Goal: Task Accomplishment & Management: Use online tool/utility

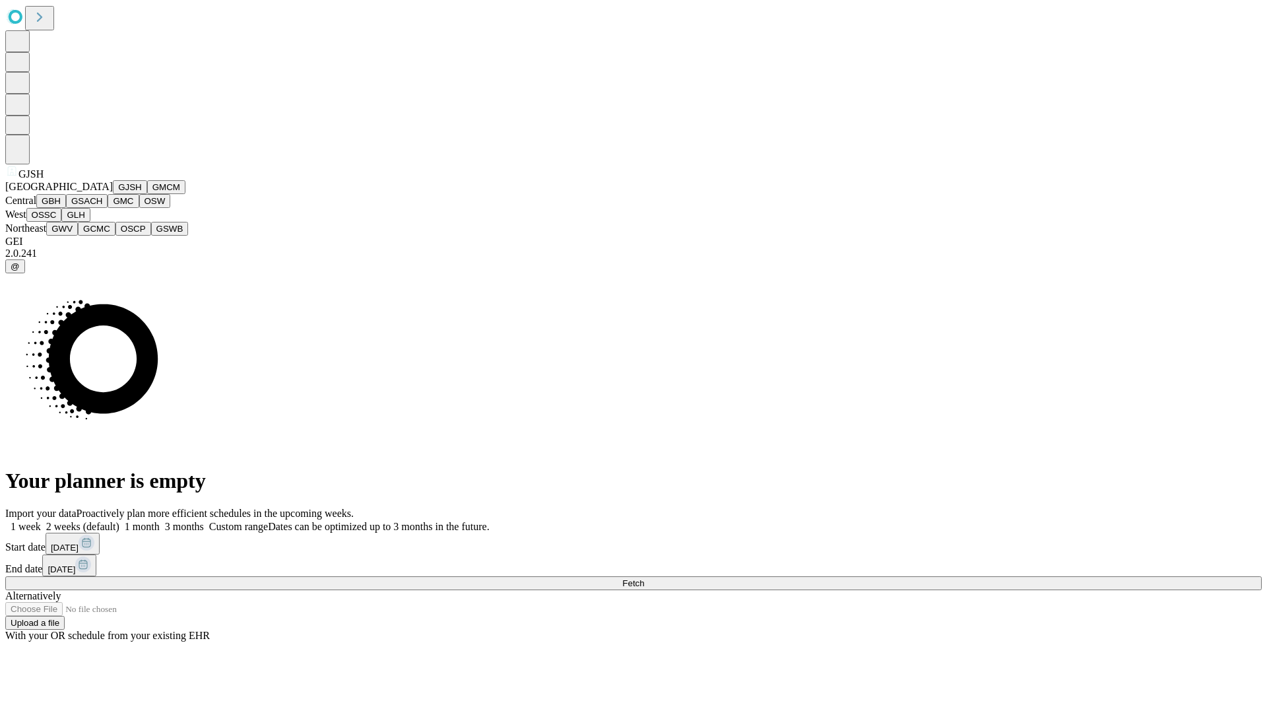
click at [113, 194] on button "GJSH" at bounding box center [130, 187] width 34 height 14
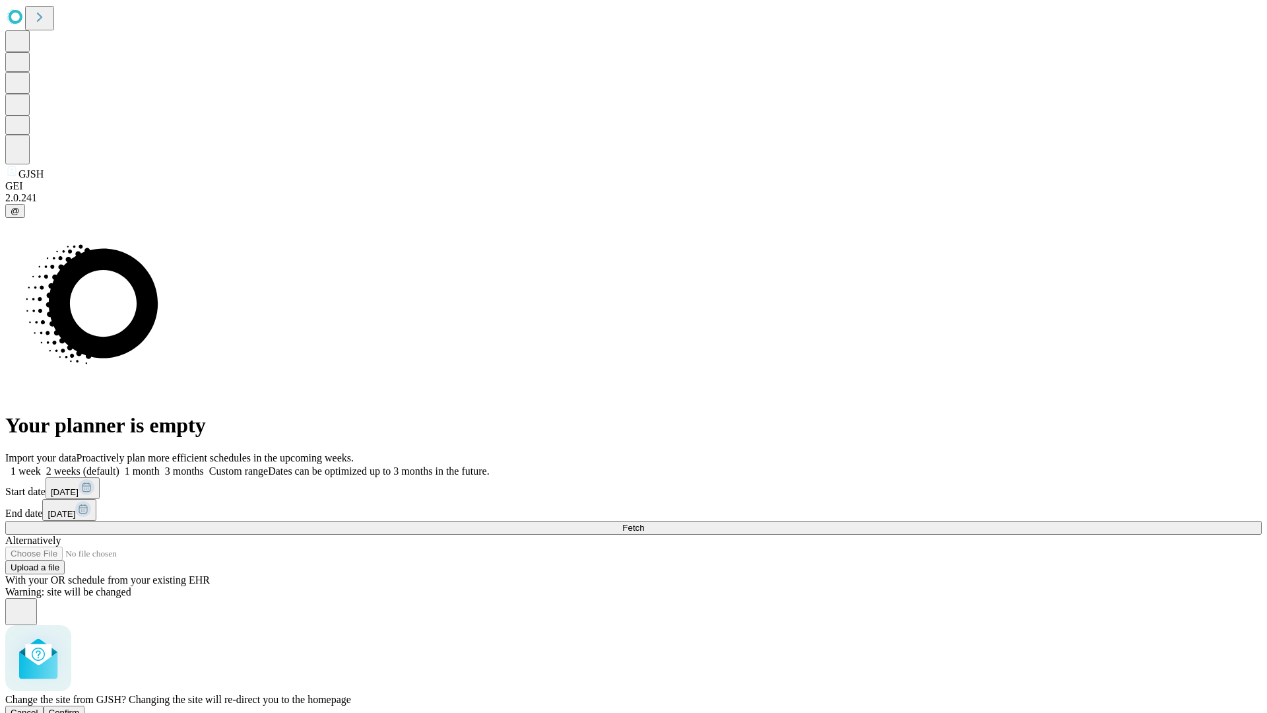
click at [80, 707] on span "Confirm" at bounding box center [64, 712] width 31 height 10
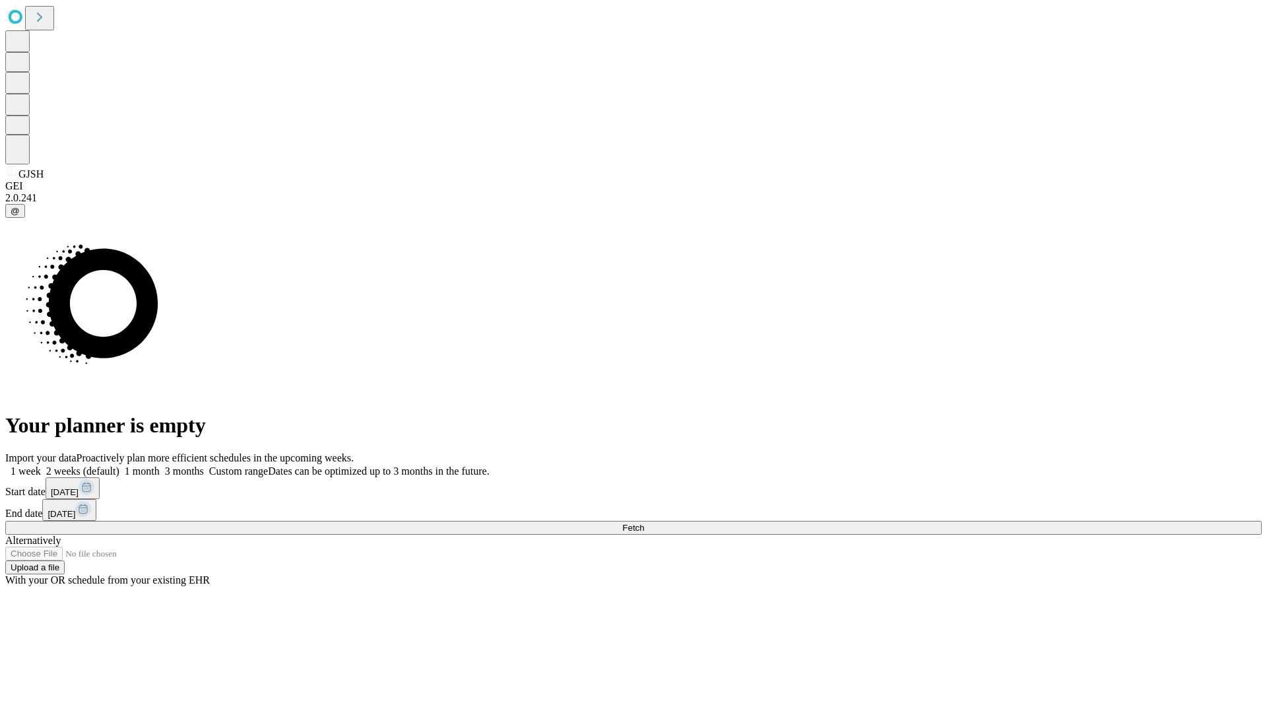
click at [41, 465] on label "1 week" at bounding box center [23, 470] width 36 height 11
click at [644, 523] on span "Fetch" at bounding box center [633, 528] width 22 height 10
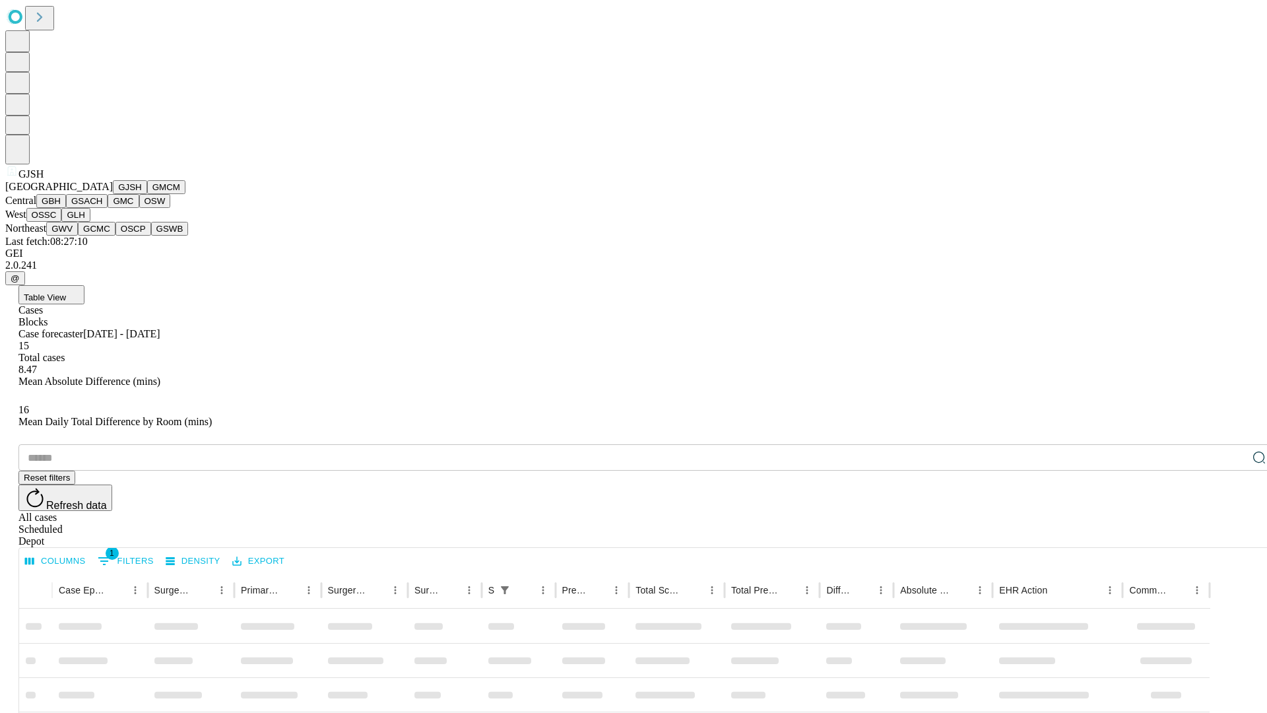
click at [147, 194] on button "GMCM" at bounding box center [166, 187] width 38 height 14
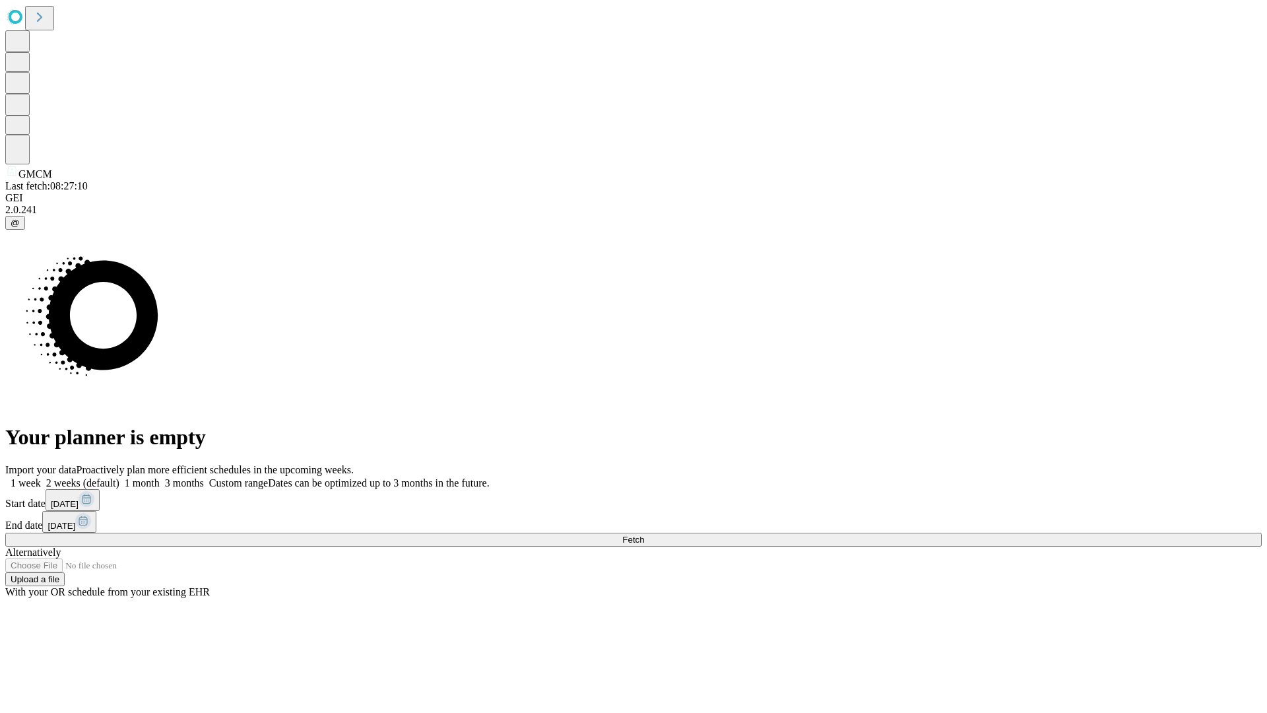
click at [41, 477] on label "1 week" at bounding box center [23, 482] width 36 height 11
click at [644, 535] on span "Fetch" at bounding box center [633, 540] width 22 height 10
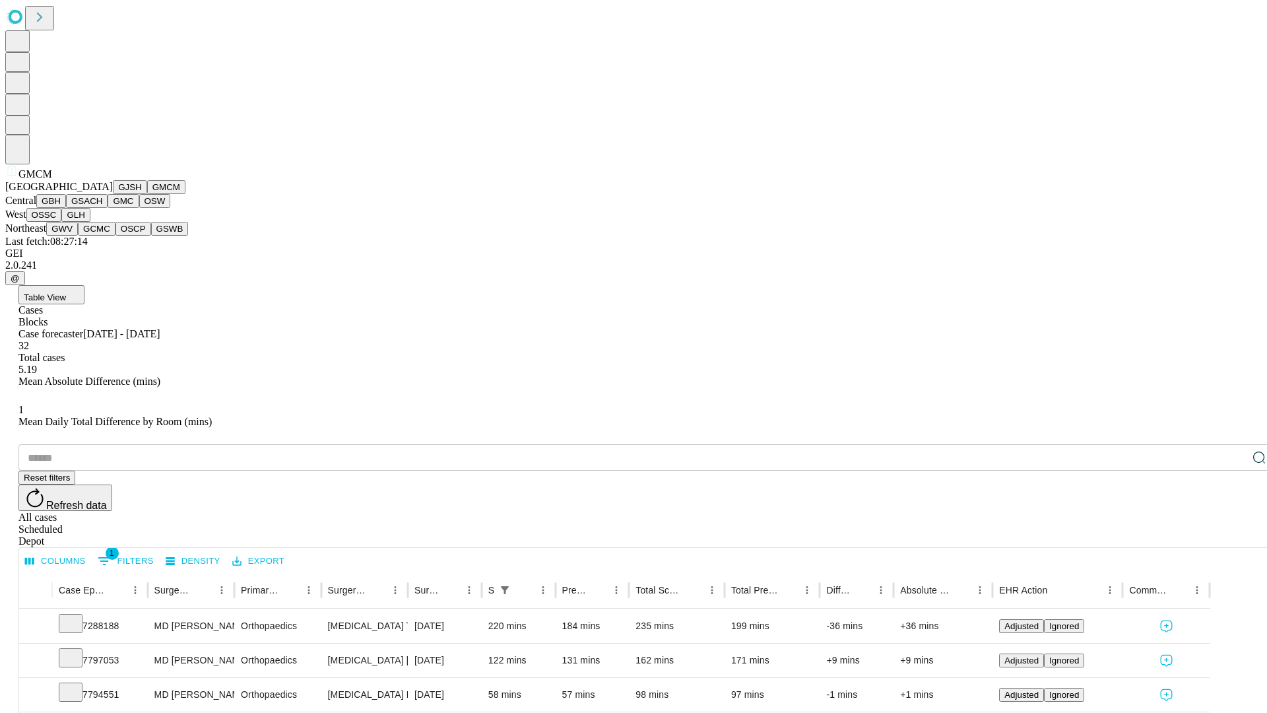
click at [66, 208] on button "GBH" at bounding box center [51, 201] width 30 height 14
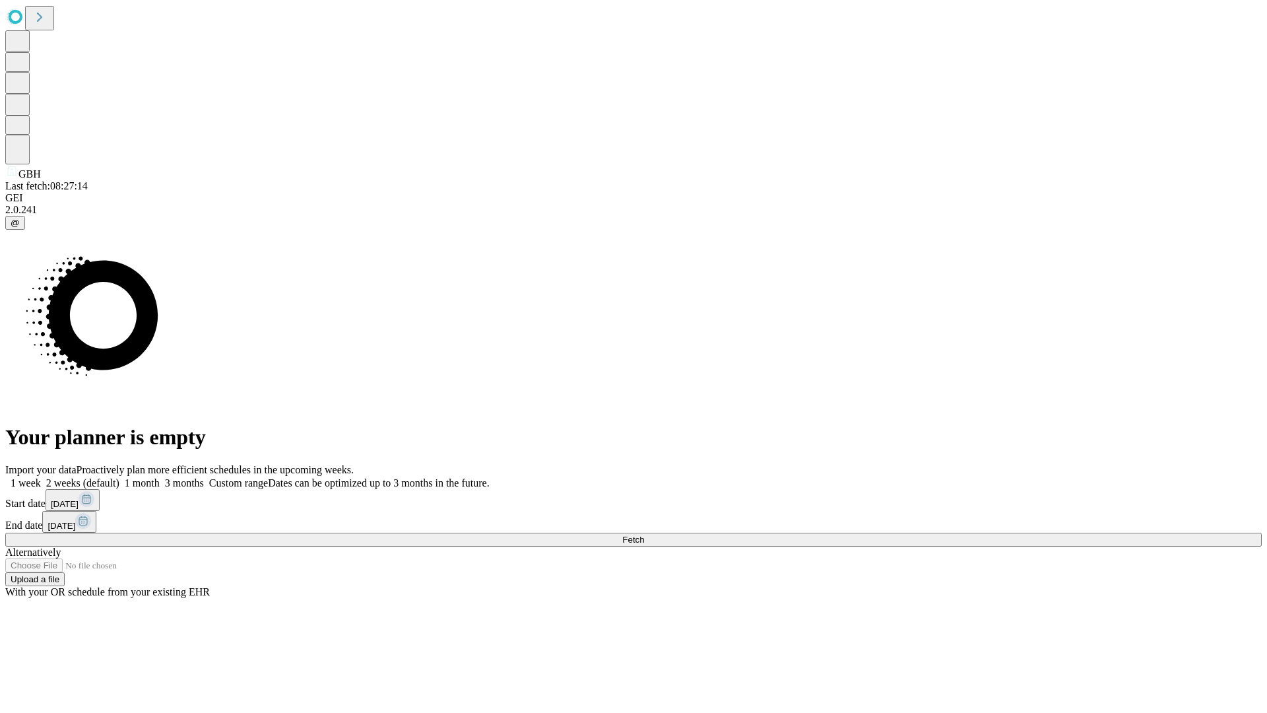
click at [644, 535] on span "Fetch" at bounding box center [633, 540] width 22 height 10
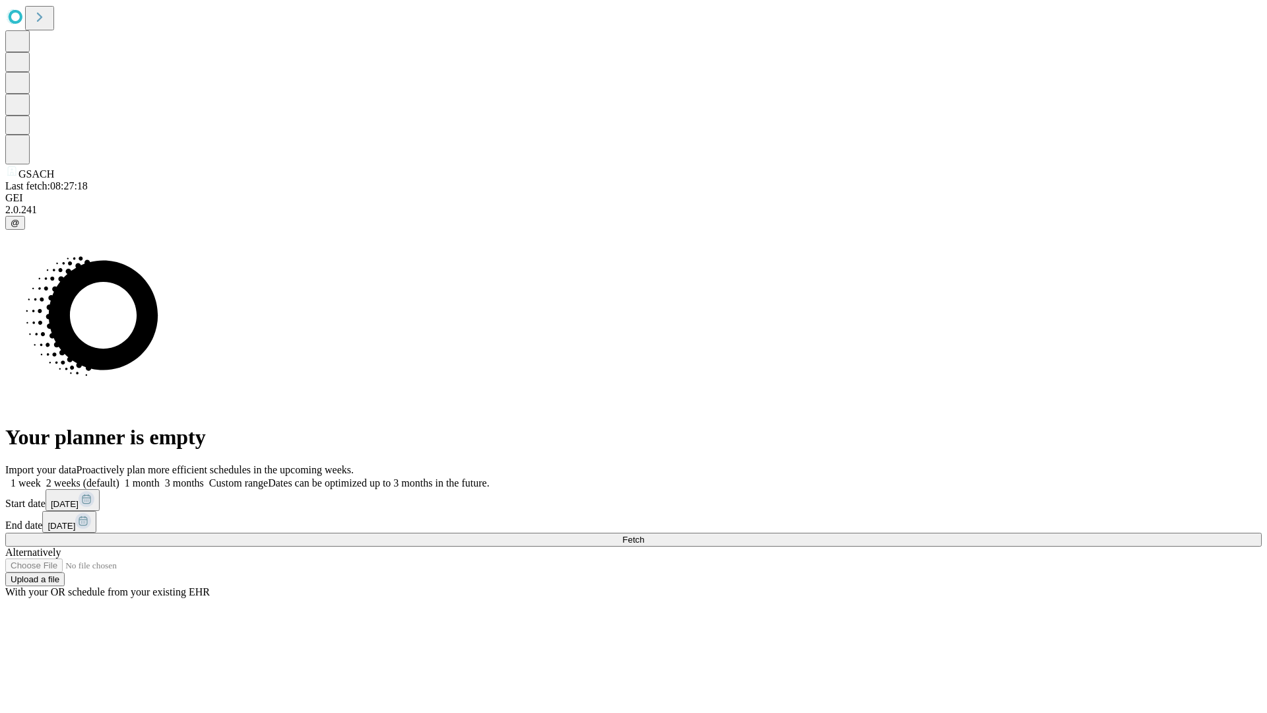
click at [644, 535] on span "Fetch" at bounding box center [633, 540] width 22 height 10
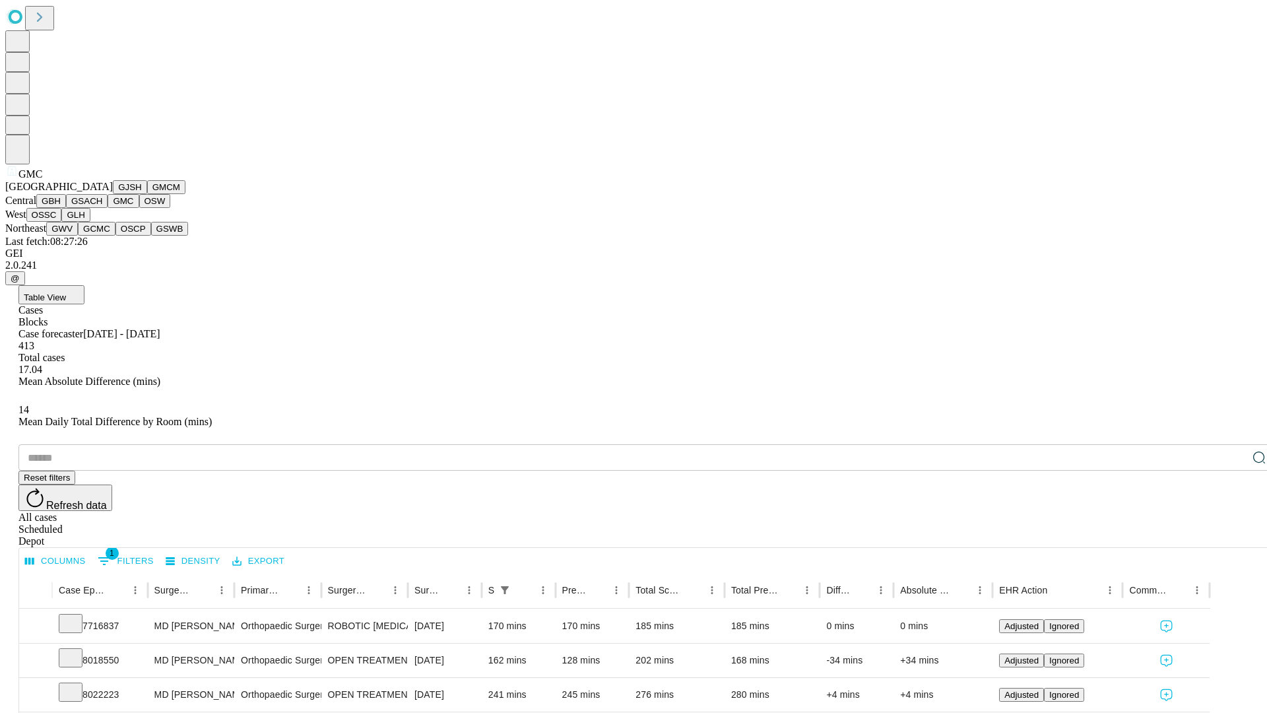
click at [139, 208] on button "OSW" at bounding box center [155, 201] width 32 height 14
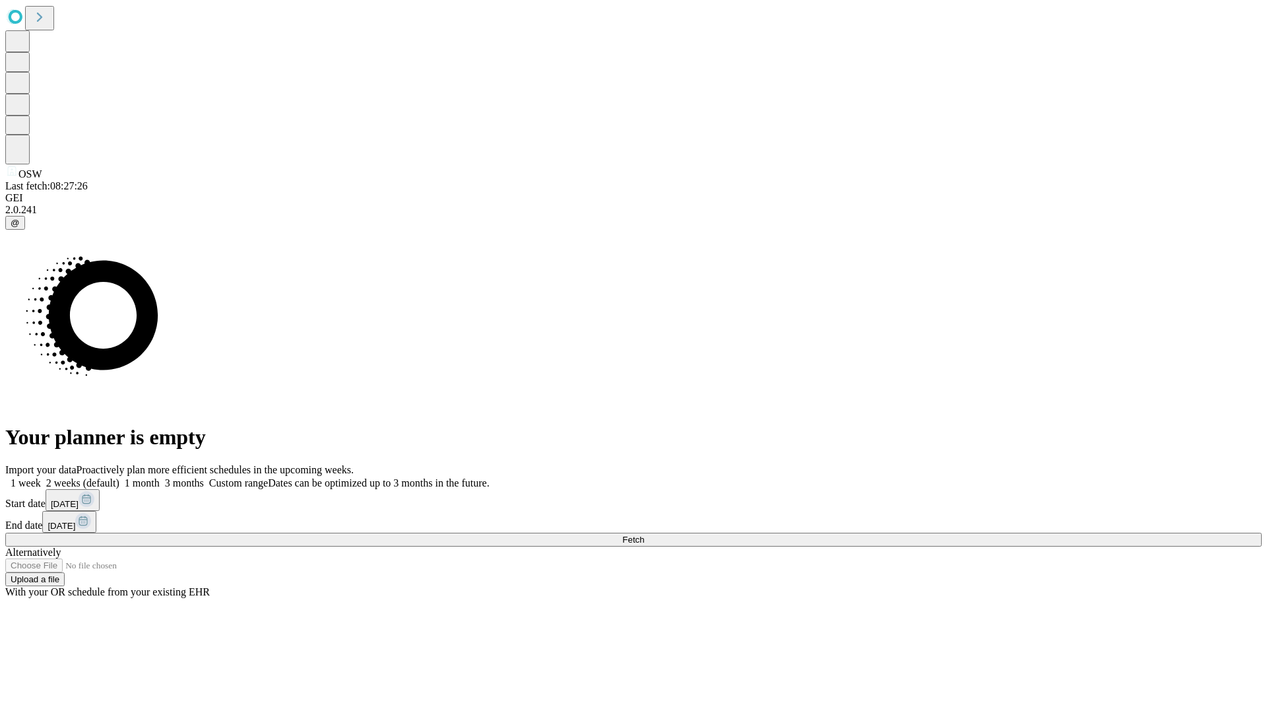
click at [41, 477] on label "1 week" at bounding box center [23, 482] width 36 height 11
click at [644, 535] on span "Fetch" at bounding box center [633, 540] width 22 height 10
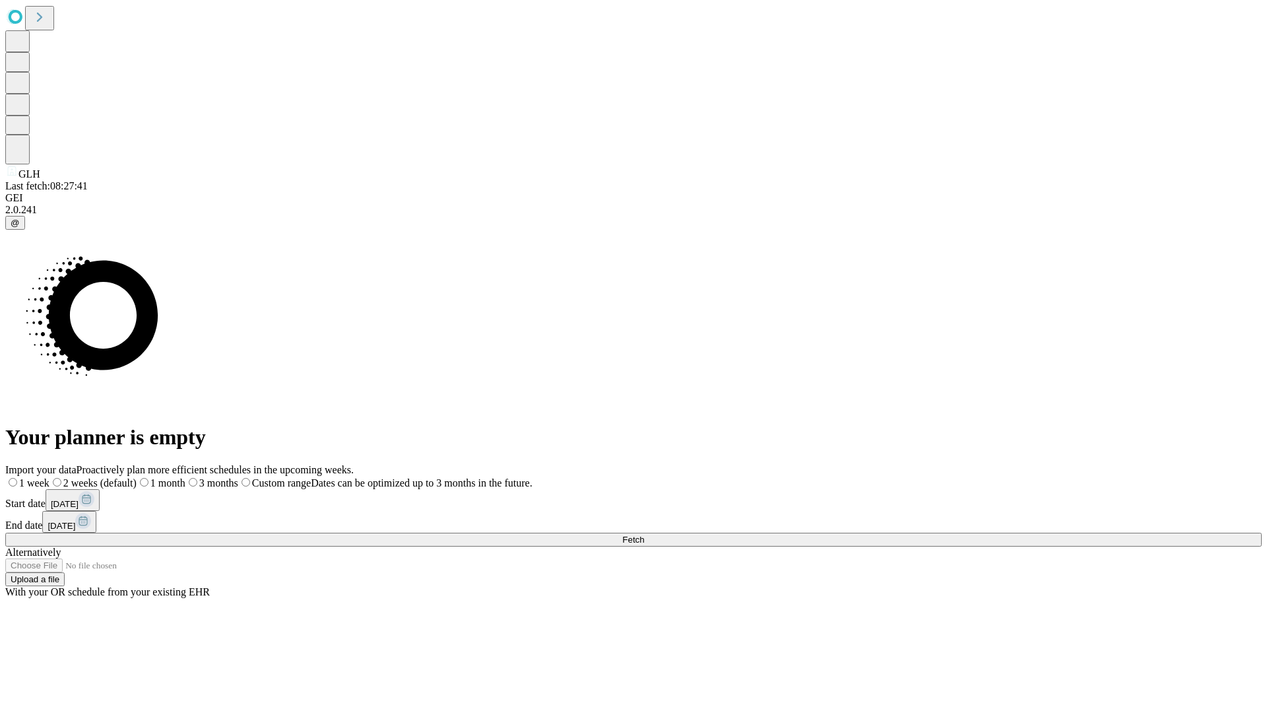
click at [49, 477] on label "1 week" at bounding box center [27, 482] width 44 height 11
click at [644, 535] on span "Fetch" at bounding box center [633, 540] width 22 height 10
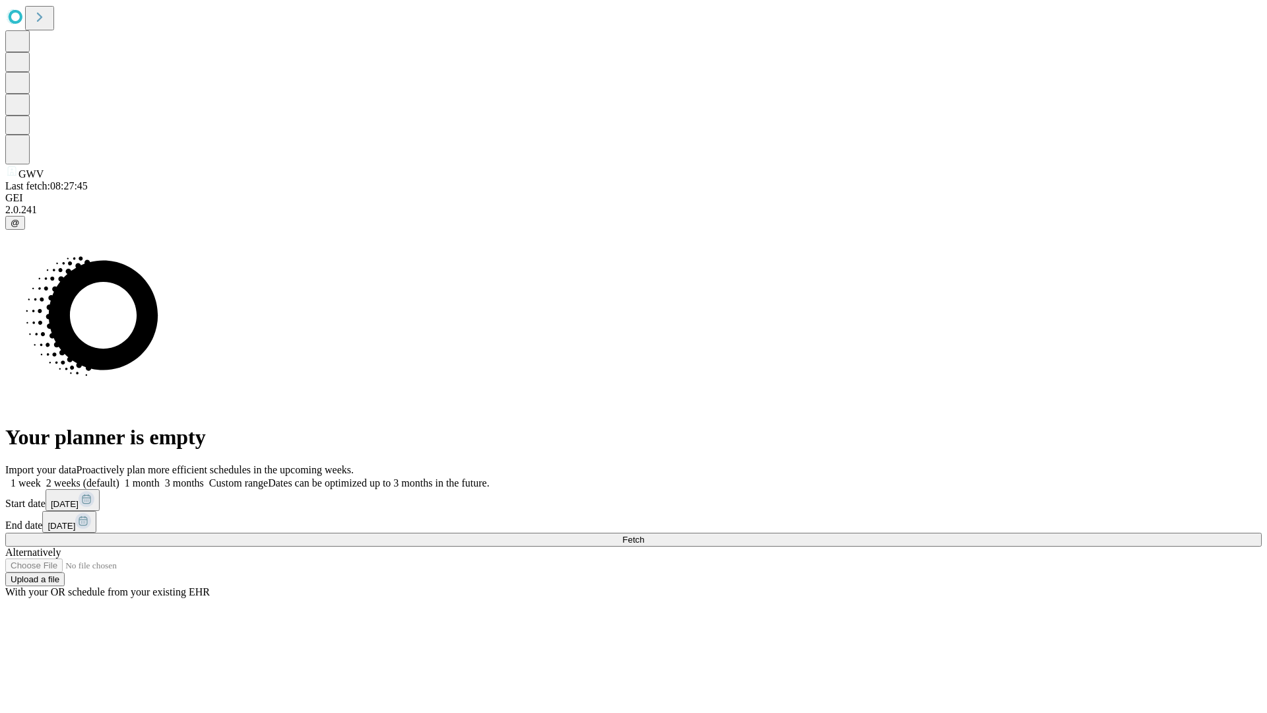
click at [41, 477] on label "1 week" at bounding box center [23, 482] width 36 height 11
click at [644, 535] on span "Fetch" at bounding box center [633, 540] width 22 height 10
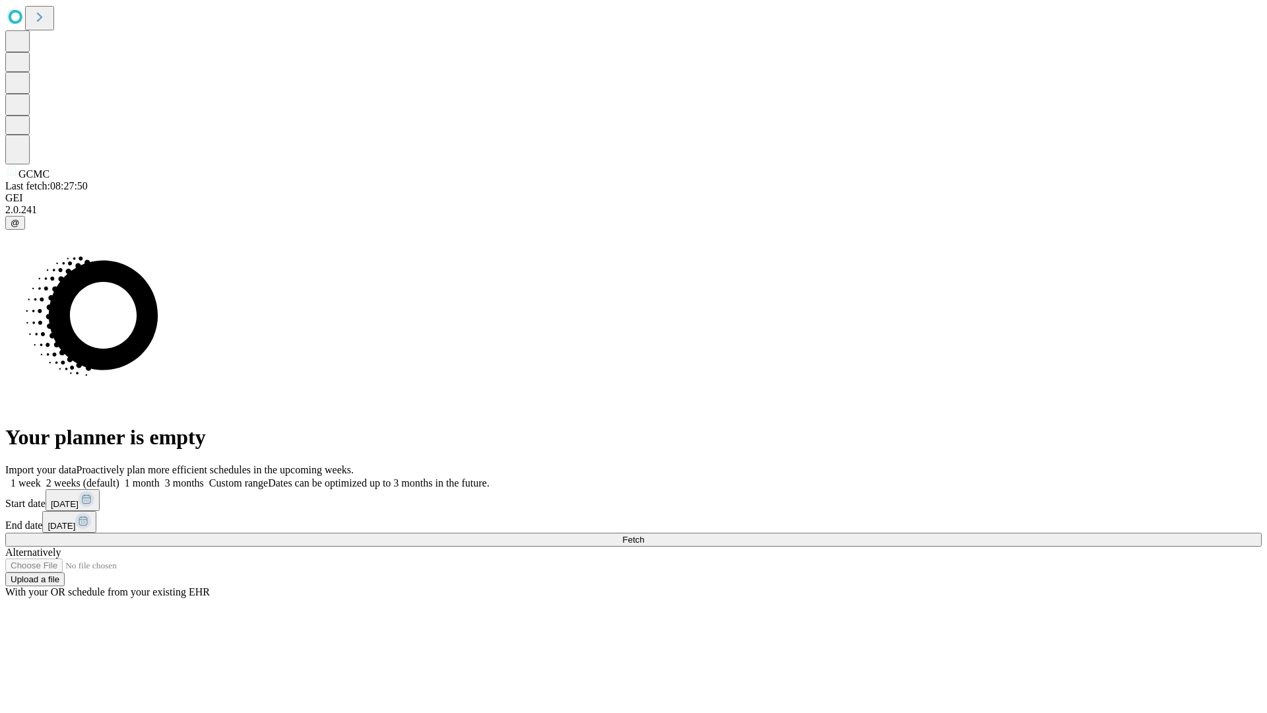
click at [41, 477] on label "1 week" at bounding box center [23, 482] width 36 height 11
click at [644, 535] on span "Fetch" at bounding box center [633, 540] width 22 height 10
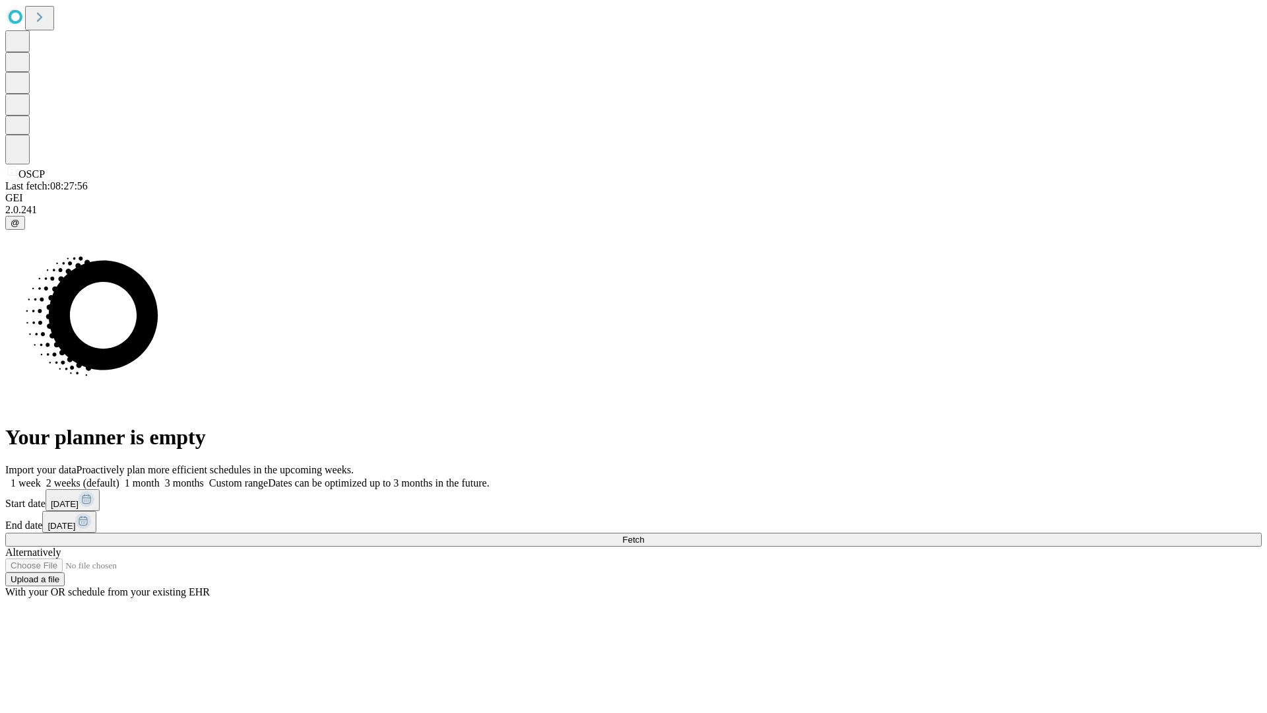
click at [41, 477] on label "1 week" at bounding box center [23, 482] width 36 height 11
click at [644, 535] on span "Fetch" at bounding box center [633, 540] width 22 height 10
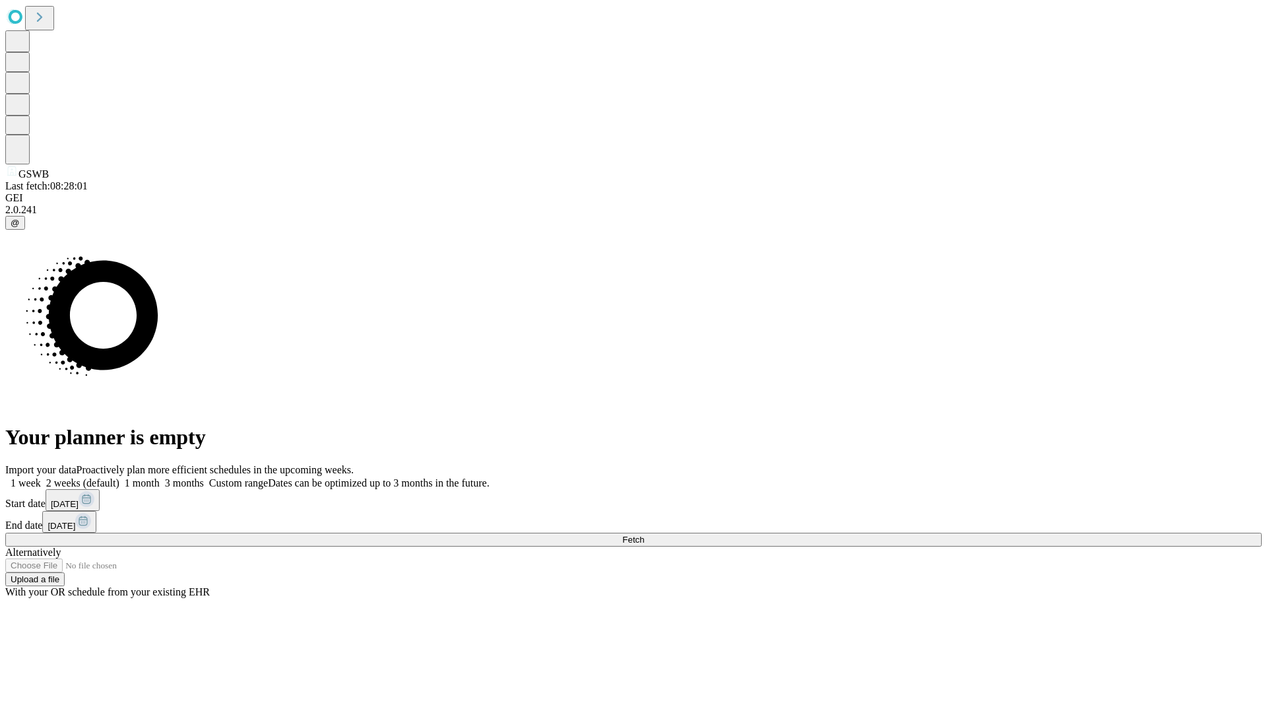
click at [644, 535] on span "Fetch" at bounding box center [633, 540] width 22 height 10
